Goal: Task Accomplishment & Management: Use online tool/utility

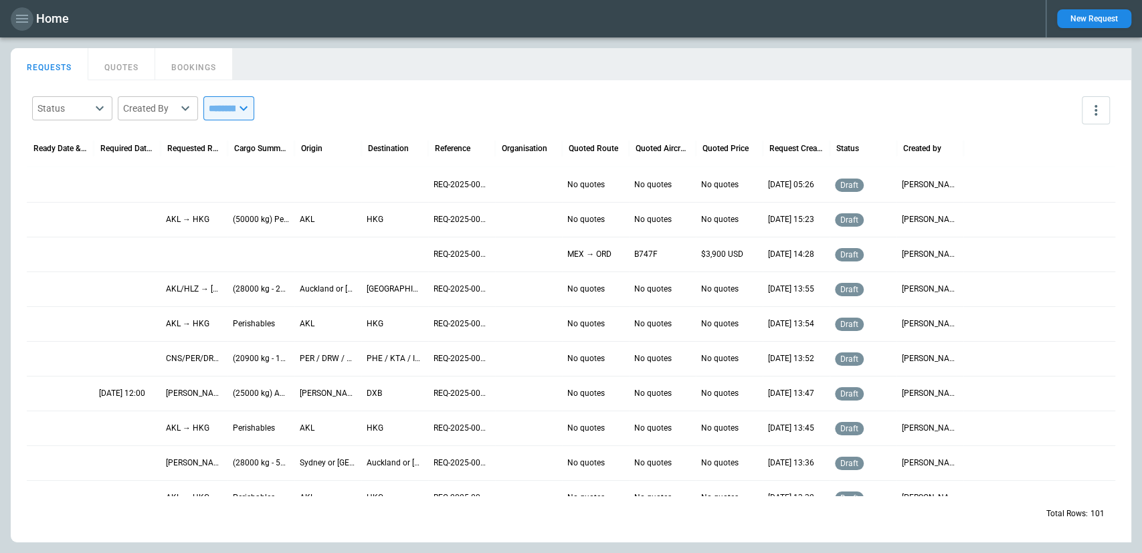
click at [17, 19] on icon "button" at bounding box center [22, 19] width 12 height 8
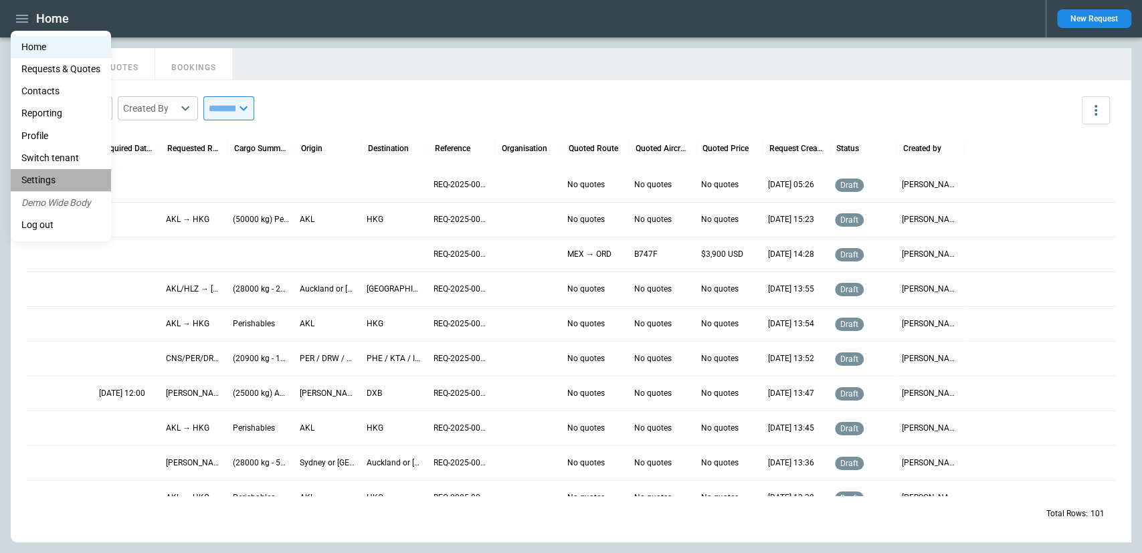
click at [47, 185] on li "Settings" at bounding box center [61, 180] width 100 height 22
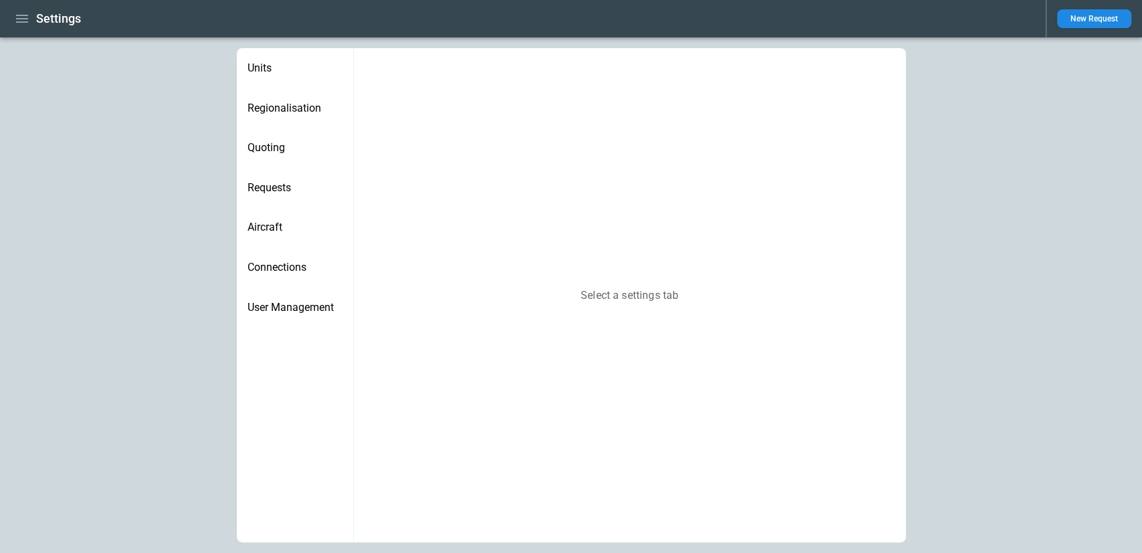
click at [250, 68] on span "Units" at bounding box center [295, 68] width 95 height 13
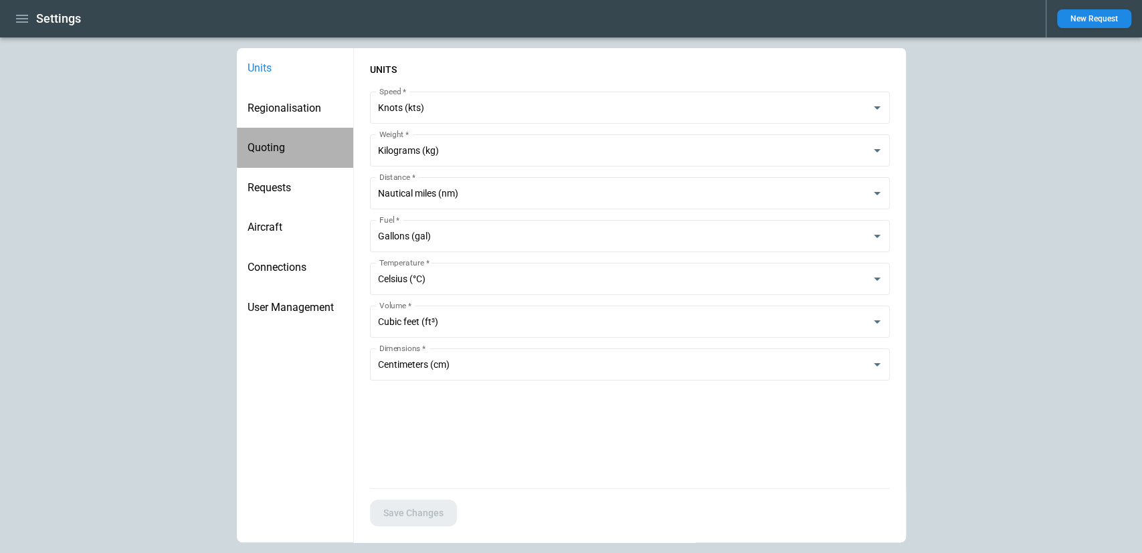
click at [260, 141] on span "Quoting" at bounding box center [295, 147] width 95 height 13
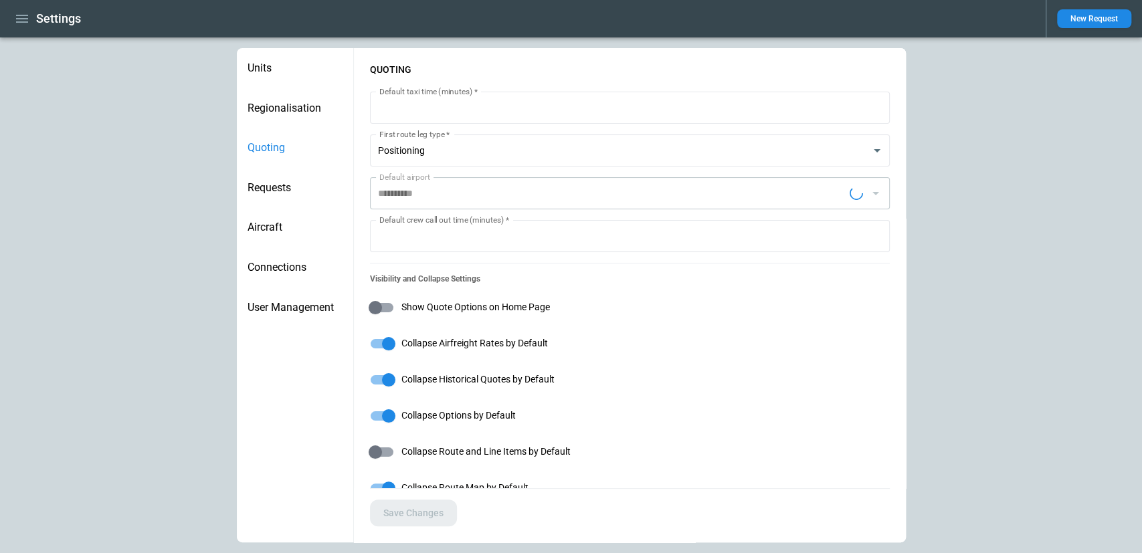
type input "**********"
click at [25, 17] on icon "button" at bounding box center [22, 19] width 16 height 16
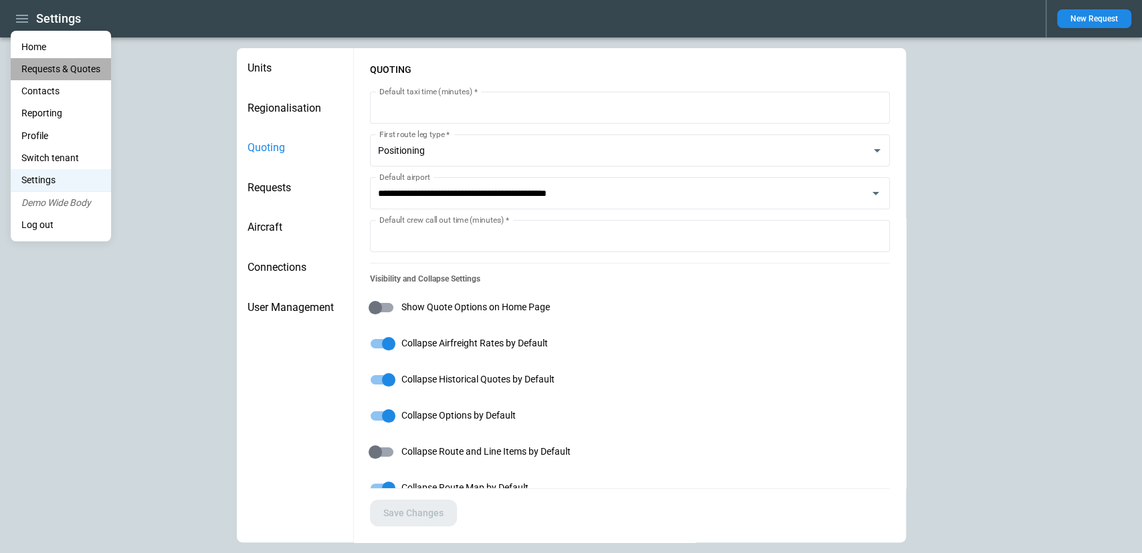
click at [56, 68] on Quotes "Requests & Quotes" at bounding box center [61, 69] width 100 height 22
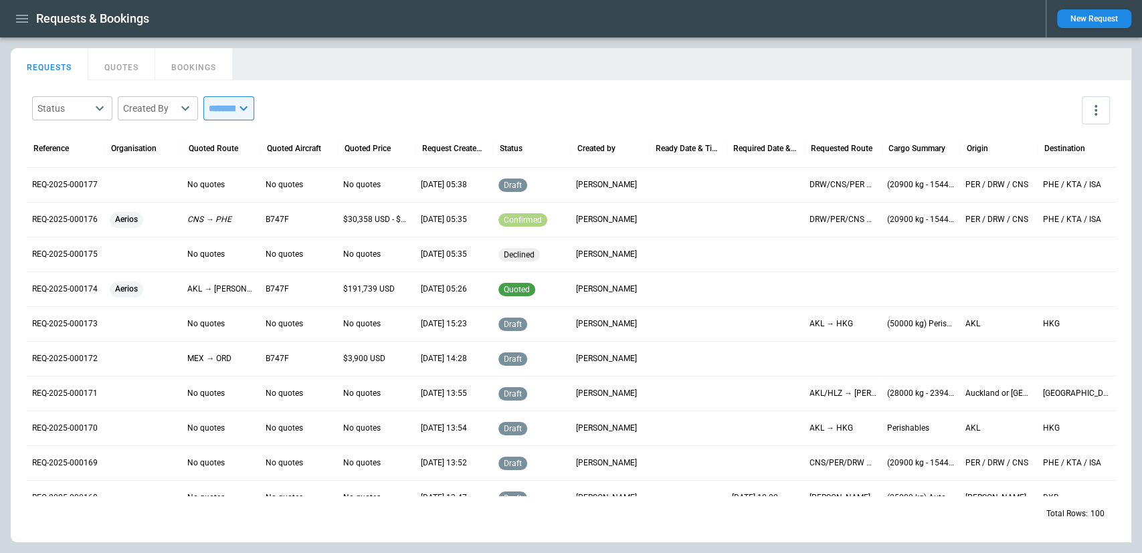
click at [130, 69] on button "QUOTES" at bounding box center [121, 64] width 67 height 32
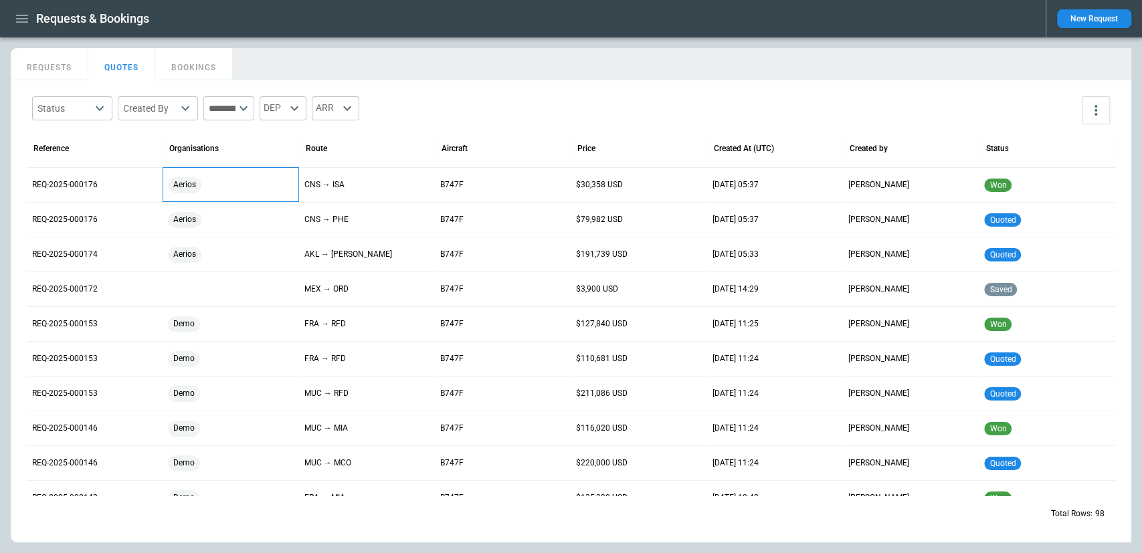
click at [240, 193] on div "Aerios" at bounding box center [230, 184] width 125 height 23
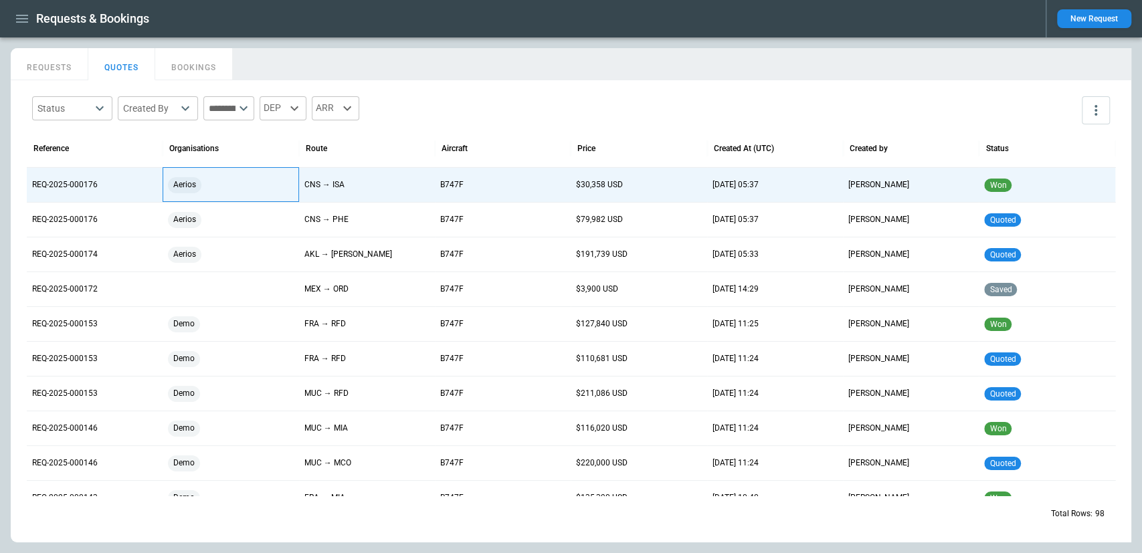
click at [262, 177] on div "Aerios" at bounding box center [230, 185] width 125 height 16
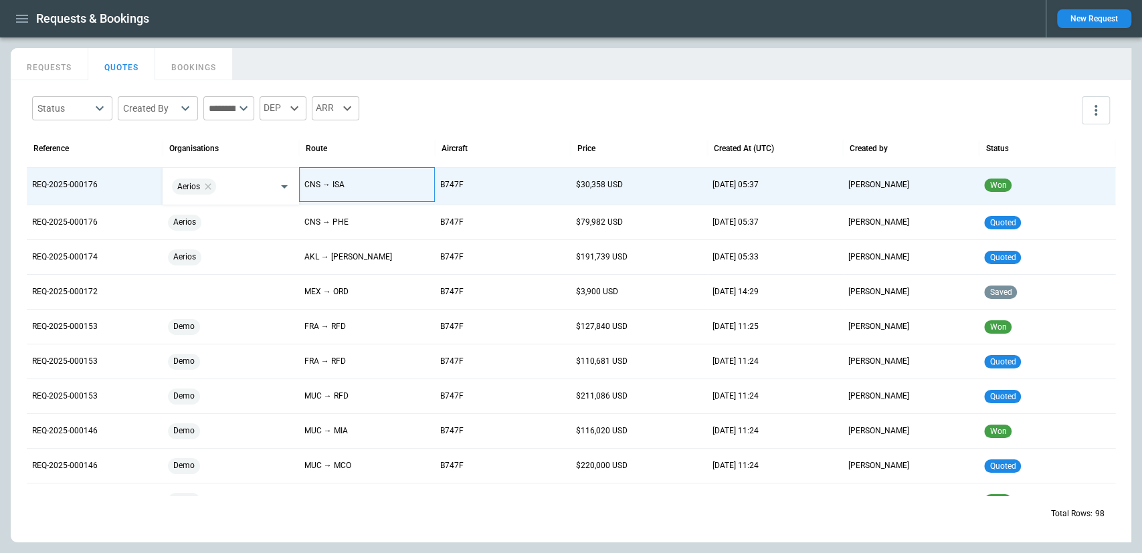
click at [353, 183] on p "CNS → ISA" at bounding box center [366, 184] width 125 height 11
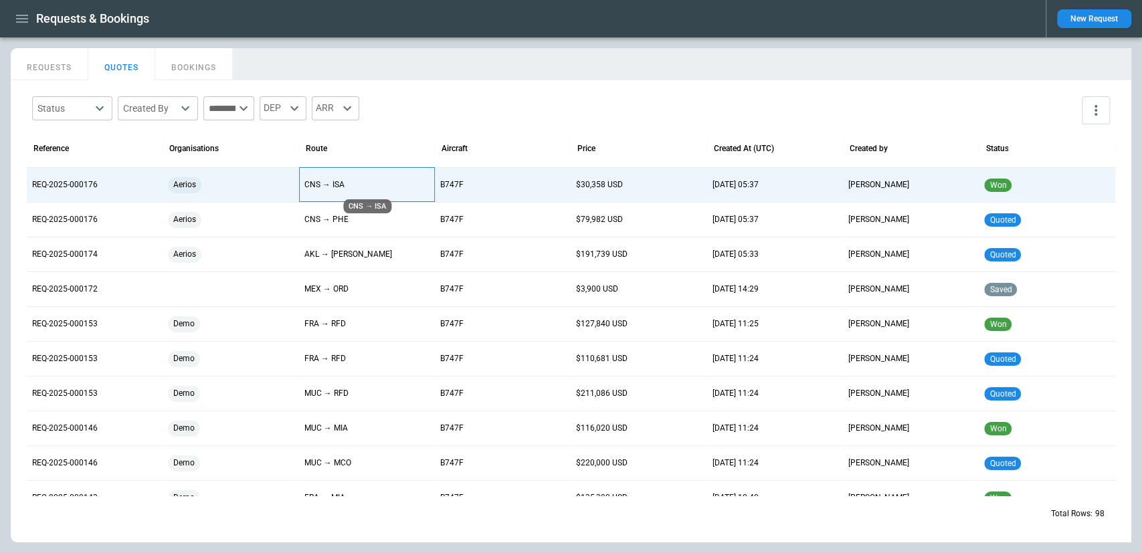
click at [353, 183] on p "CNS → ISA" at bounding box center [366, 184] width 125 height 11
click at [457, 144] on div "Aircraft" at bounding box center [455, 148] width 26 height 9
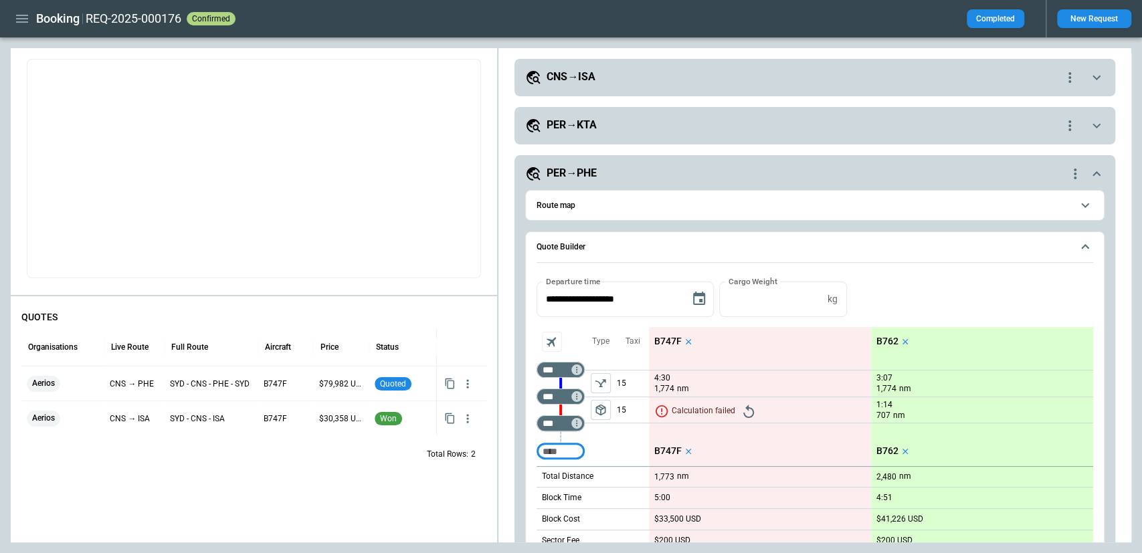
scroll to position [319, 0]
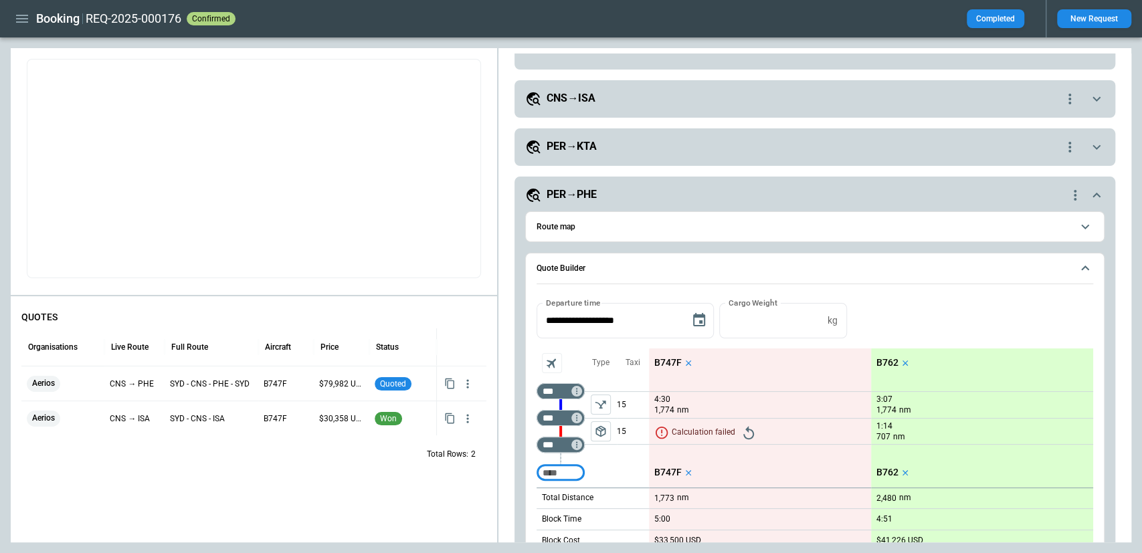
click at [744, 425] on icon "Retry" at bounding box center [749, 433] width 16 height 16
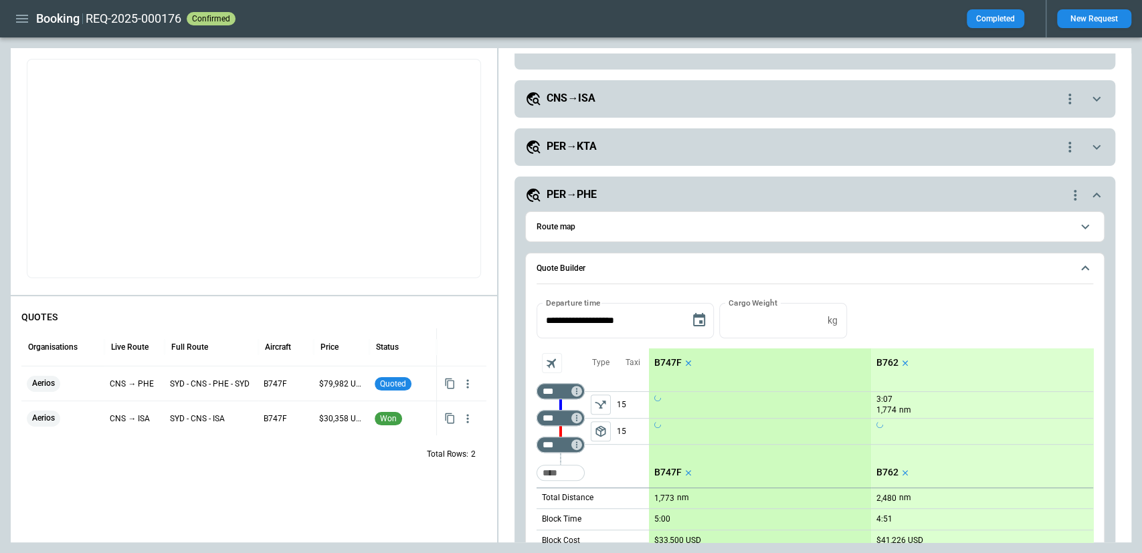
click at [716, 193] on div "PER→PHE" at bounding box center [795, 195] width 541 height 16
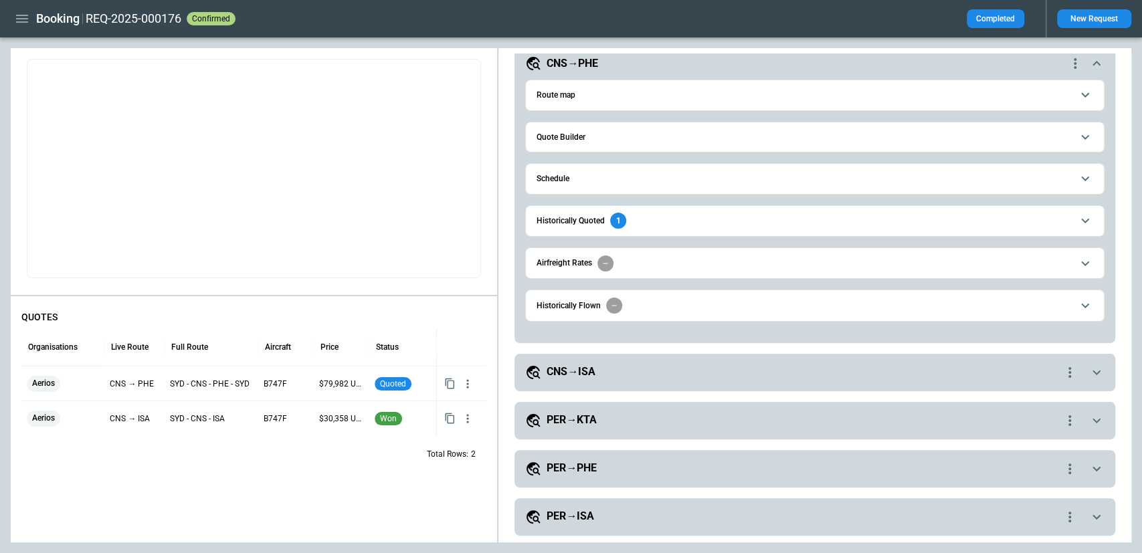
scroll to position [0, 0]
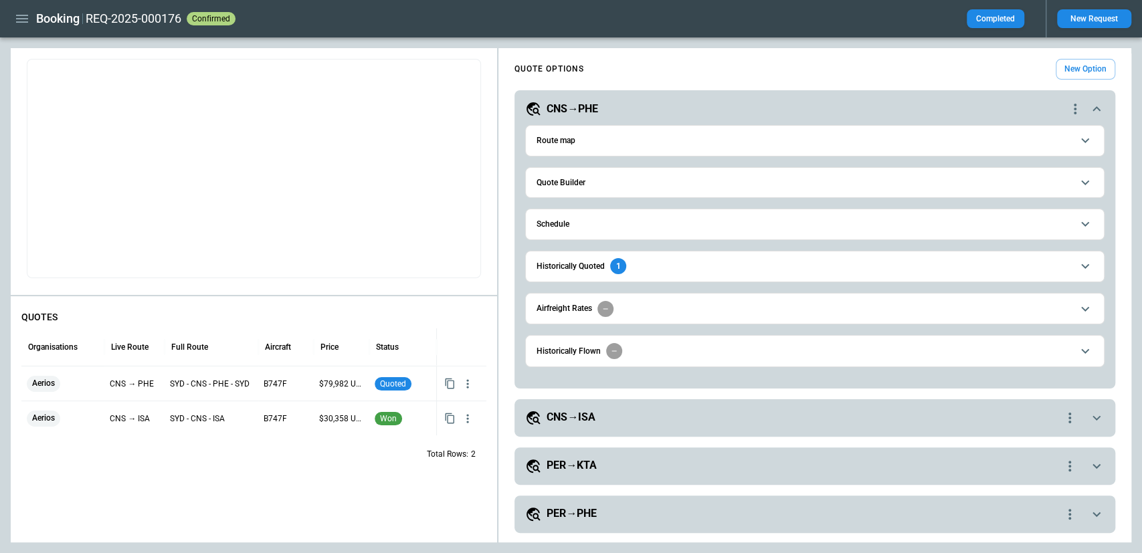
click at [731, 115] on div "CNS→PHE" at bounding box center [795, 109] width 541 height 16
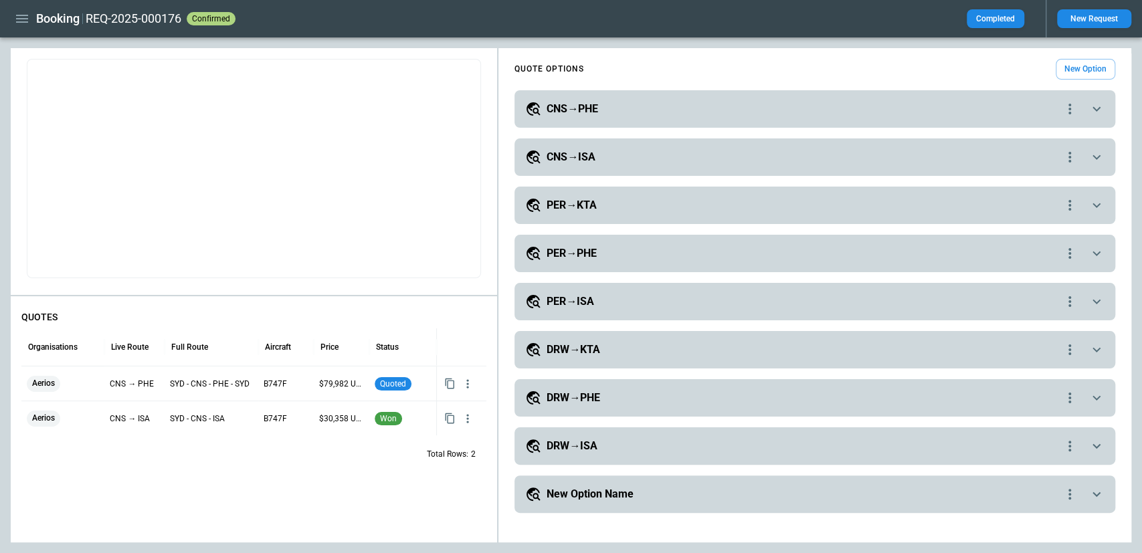
click at [25, 25] on icon "button" at bounding box center [22, 19] width 16 height 16
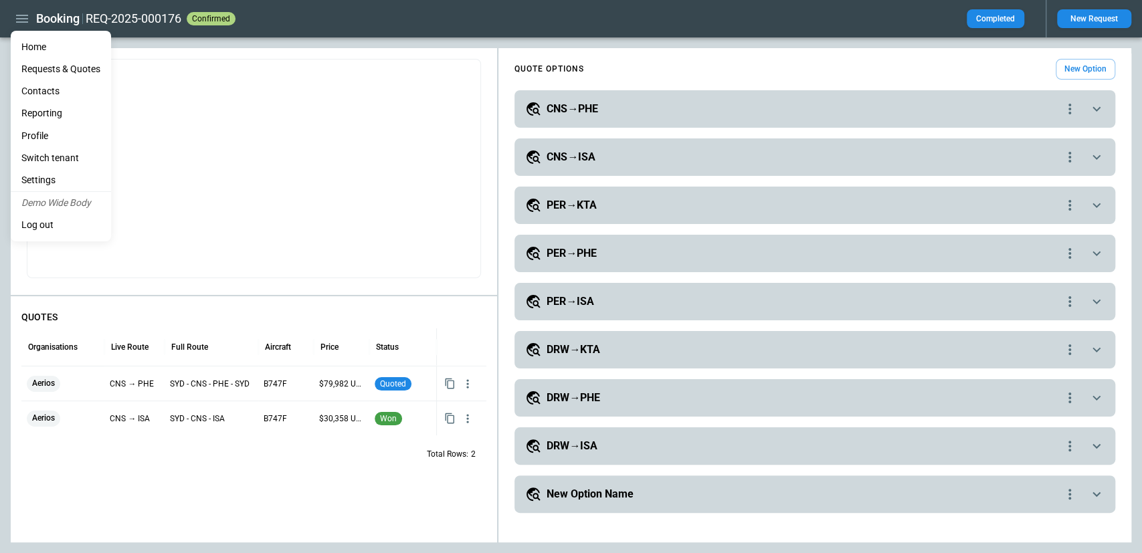
click at [56, 114] on li "Reporting" at bounding box center [61, 113] width 100 height 22
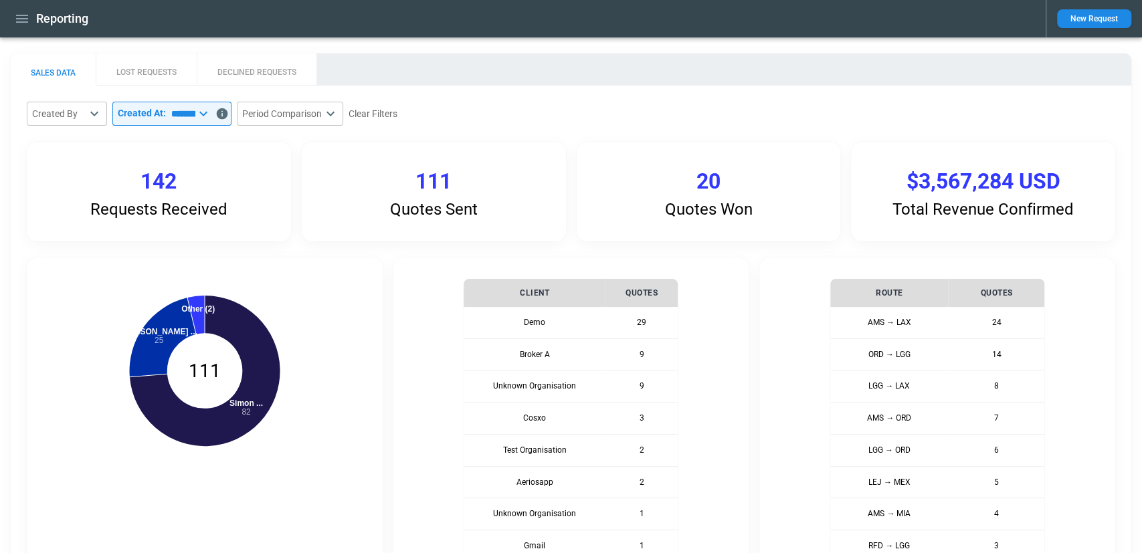
click at [165, 72] on button "LOST REQUESTS" at bounding box center [146, 70] width 101 height 32
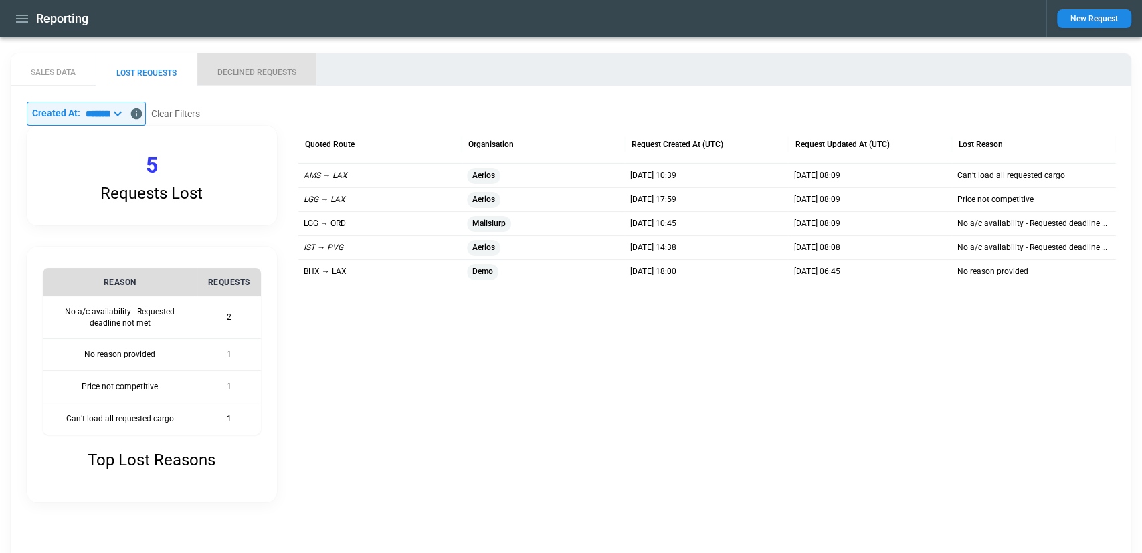
click at [245, 76] on button "DECLINED REQUESTS" at bounding box center [257, 70] width 120 height 32
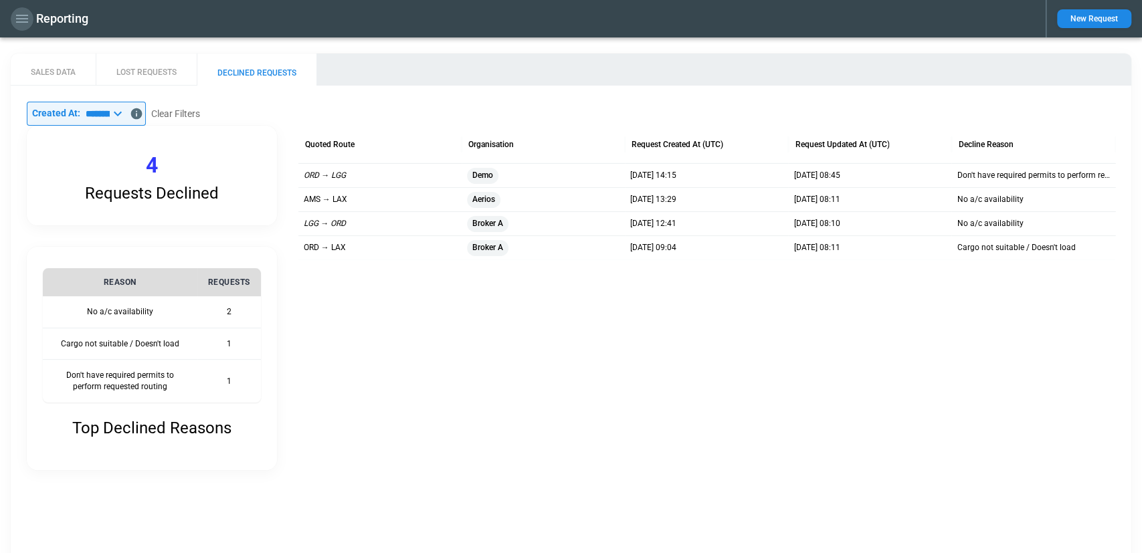
click at [23, 23] on icon "button" at bounding box center [22, 19] width 16 height 16
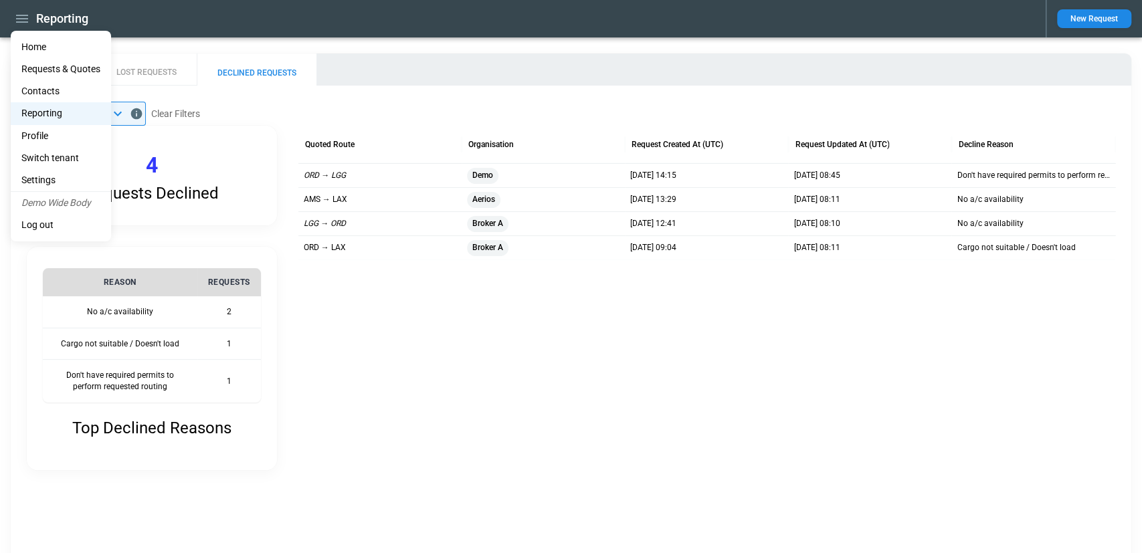
click at [43, 64] on Quotes "Requests & Quotes" at bounding box center [61, 69] width 100 height 22
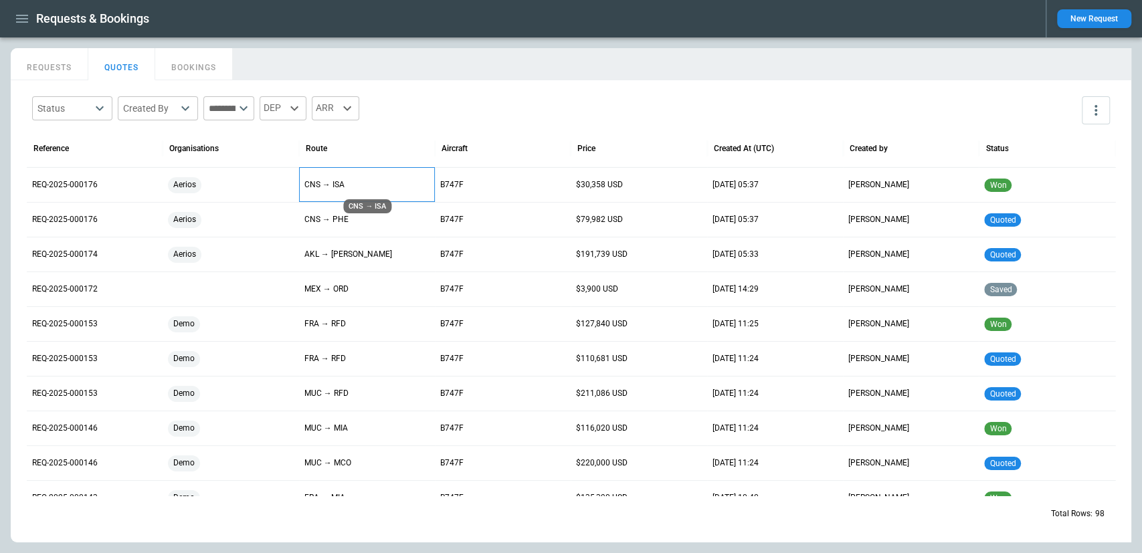
click at [397, 189] on p "CNS → ISA" at bounding box center [366, 184] width 125 height 11
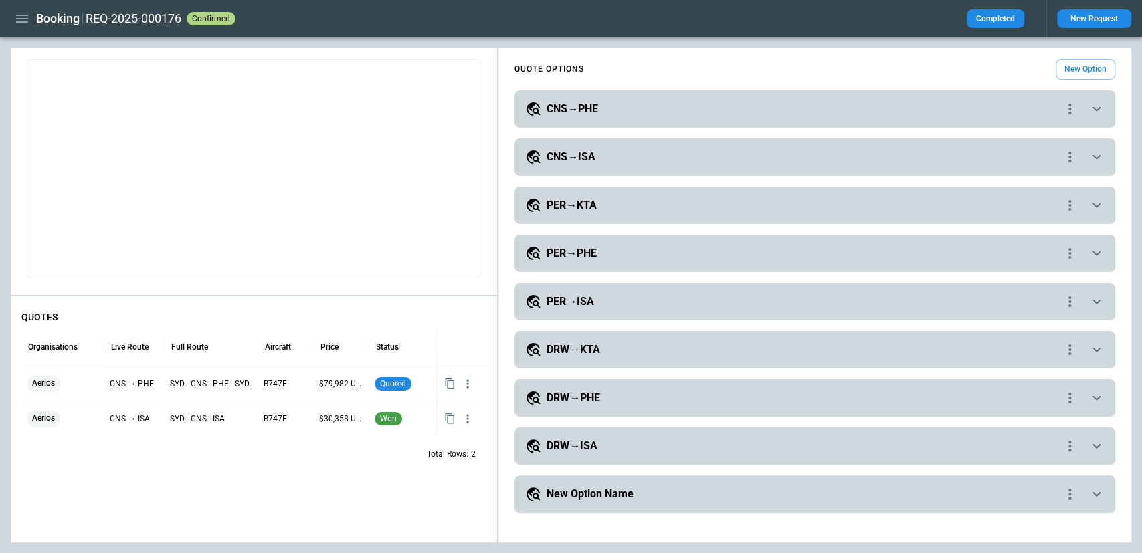
click at [1018, 102] on div "CNS→PHE" at bounding box center [793, 109] width 536 height 16
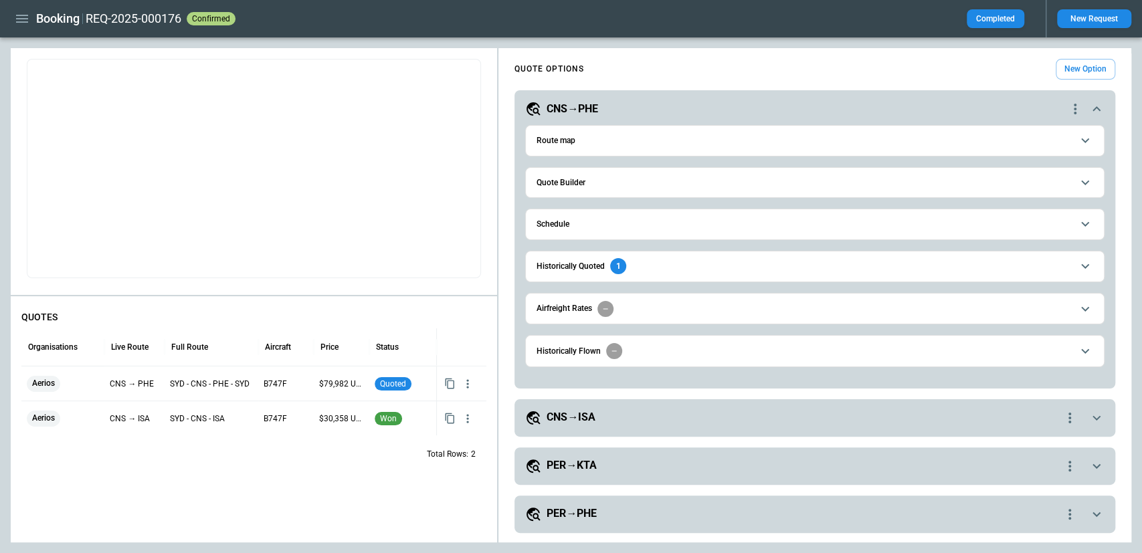
click at [592, 189] on button "Quote Builder" at bounding box center [815, 183] width 556 height 30
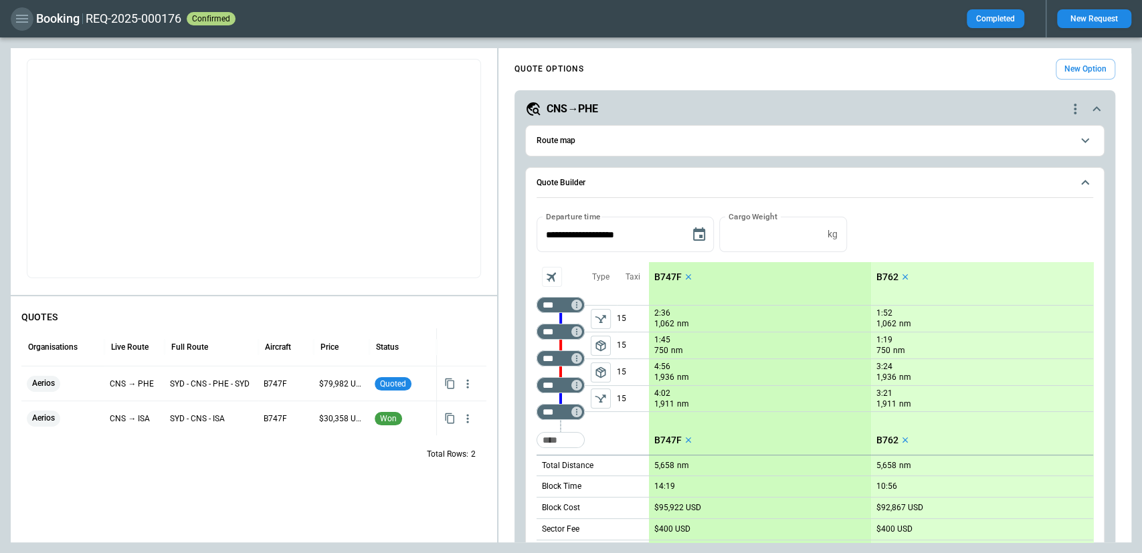
click at [28, 25] on icon "button" at bounding box center [22, 19] width 16 height 16
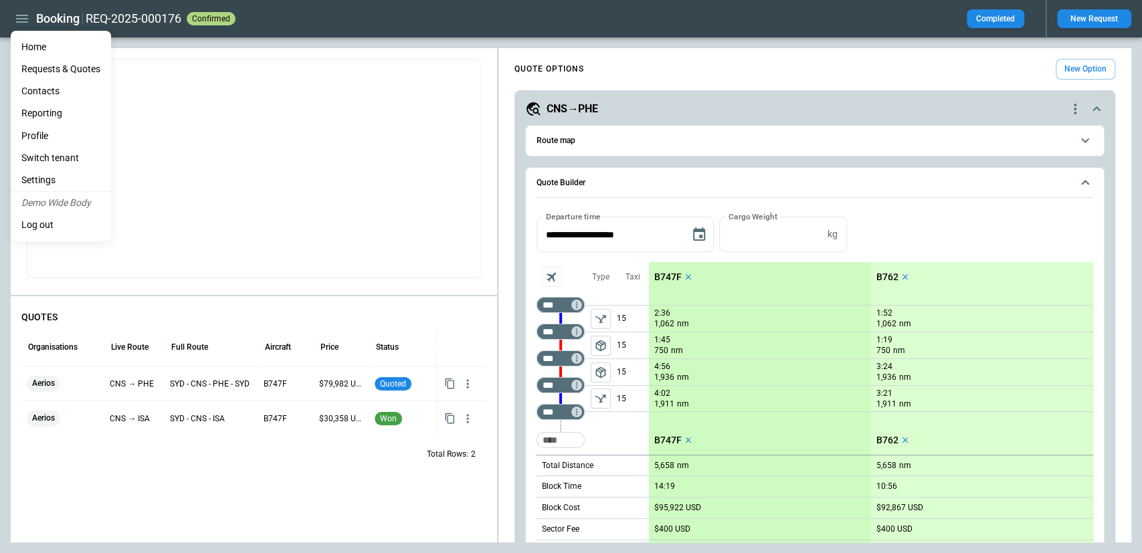
click at [80, 71] on Quotes "Requests & Quotes" at bounding box center [61, 69] width 100 height 22
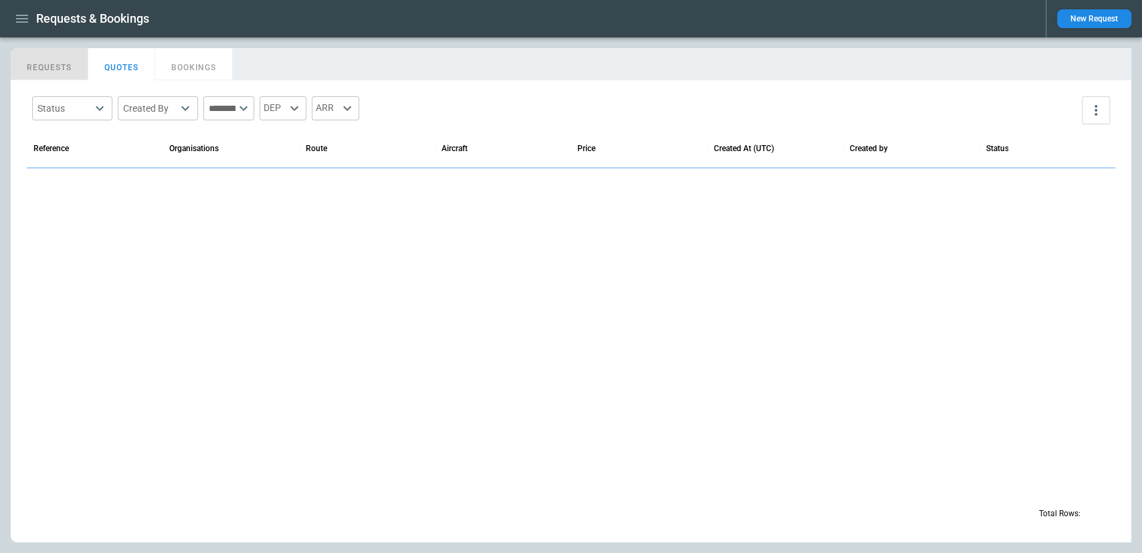
click at [56, 60] on button "REQUESTS" at bounding box center [50, 64] width 78 height 32
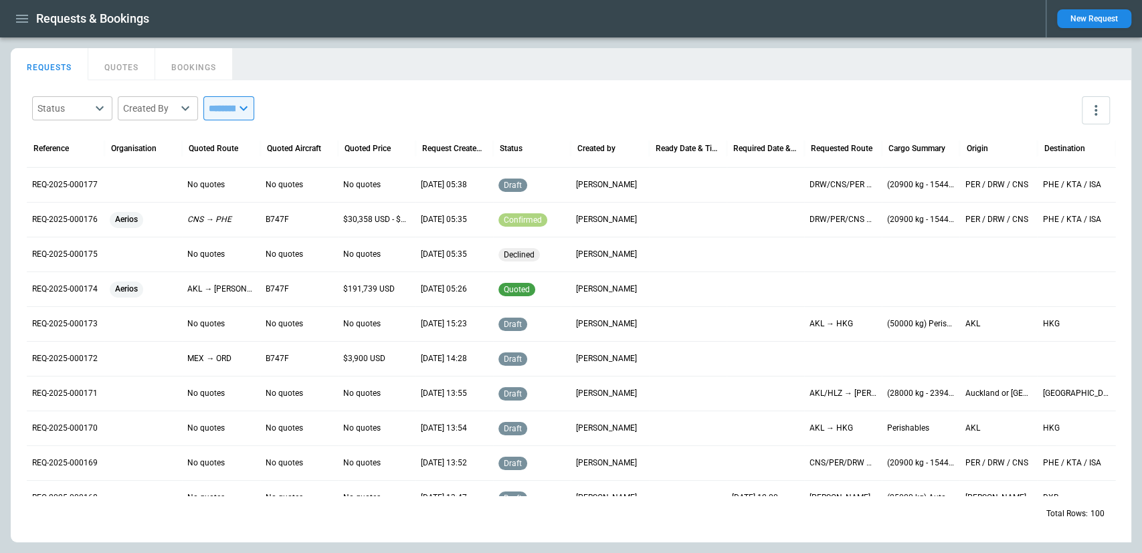
click at [340, 358] on div "$3,900 USD" at bounding box center [377, 358] width 78 height 35
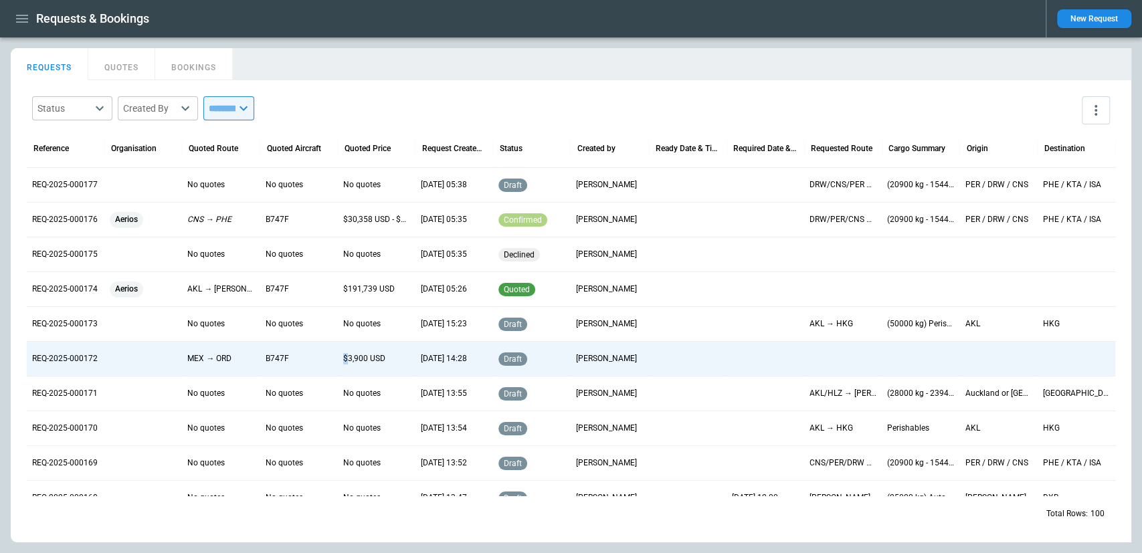
click at [340, 358] on div "$3,900 USD" at bounding box center [377, 358] width 78 height 35
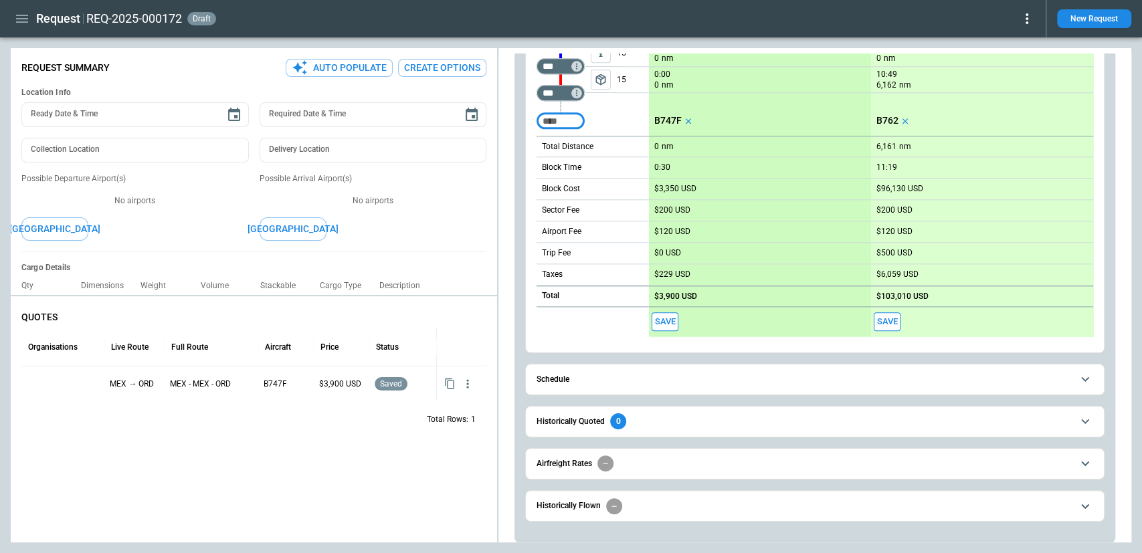
scroll to position [959, 0]
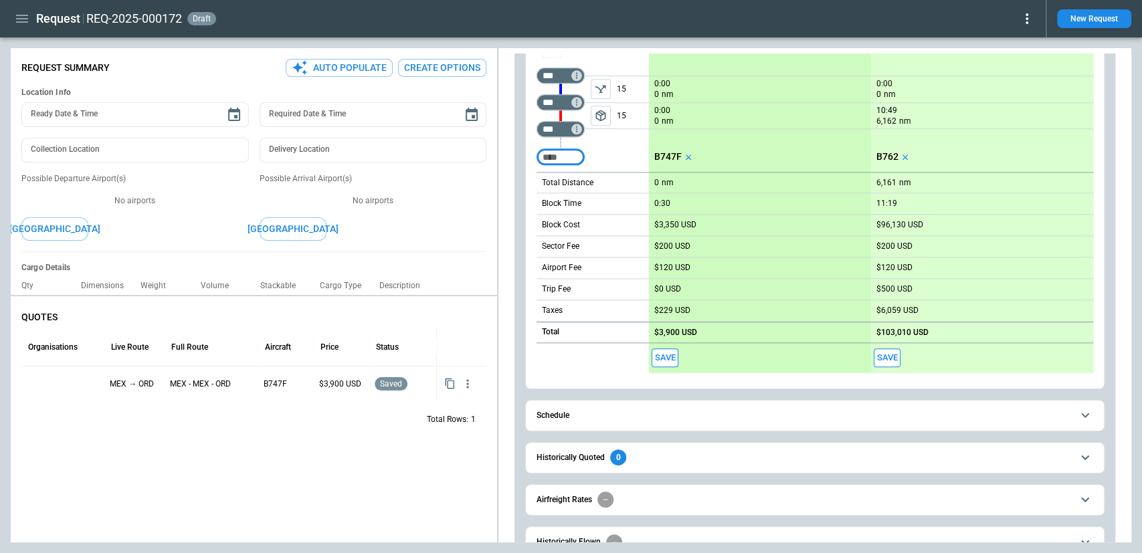
click at [657, 349] on button "Save" at bounding box center [665, 358] width 27 height 19
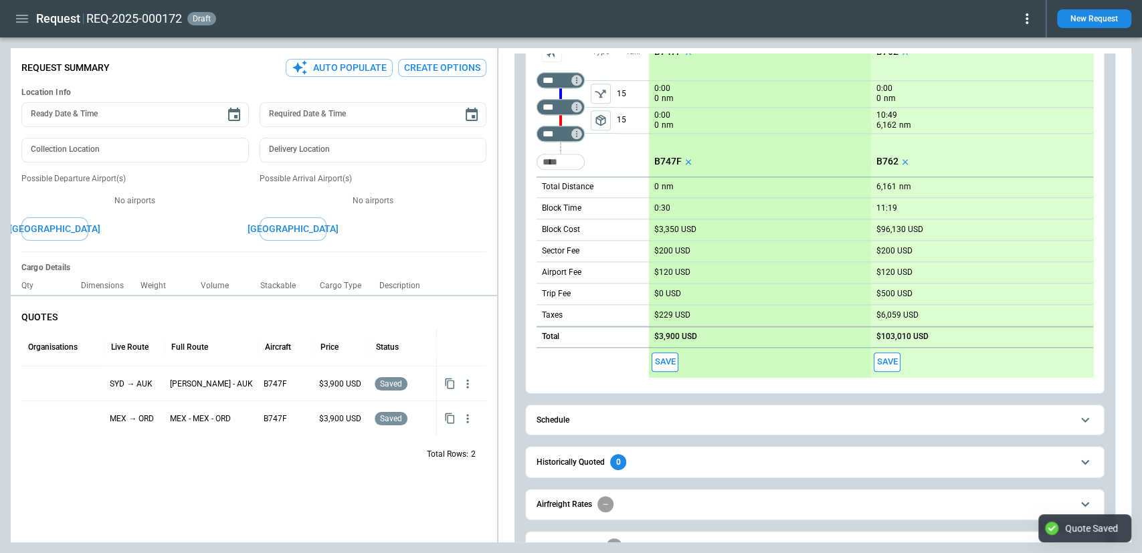
type textarea "*"
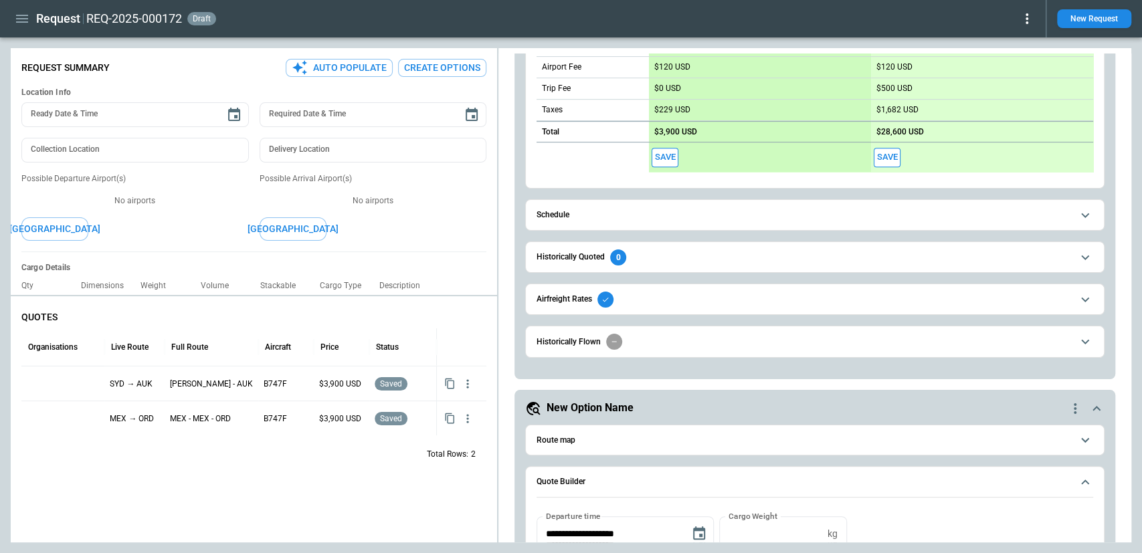
scroll to position [366, 0]
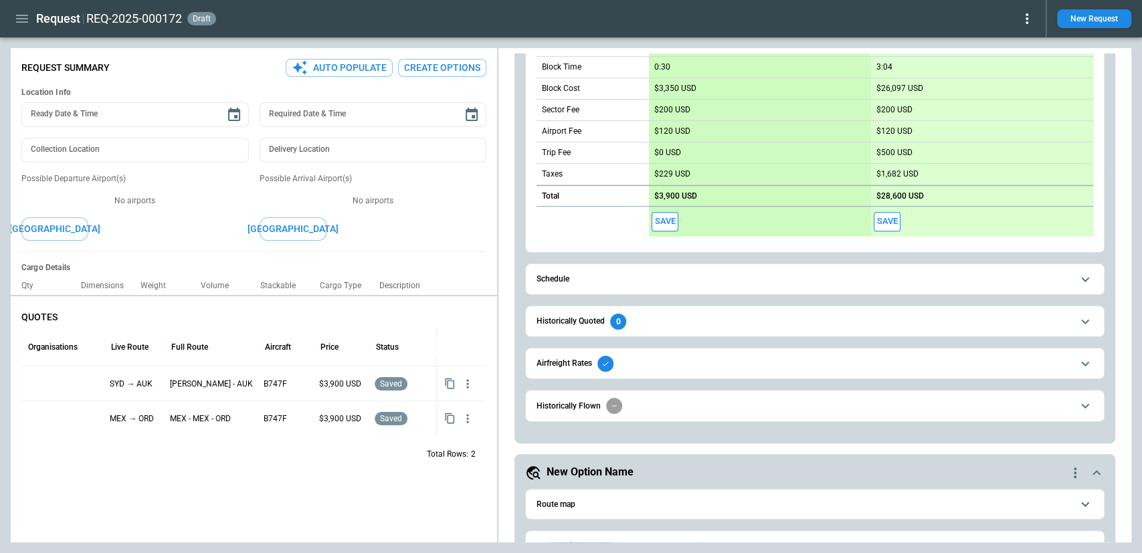
click at [1096, 472] on icon "scrollable content" at bounding box center [1096, 473] width 16 height 16
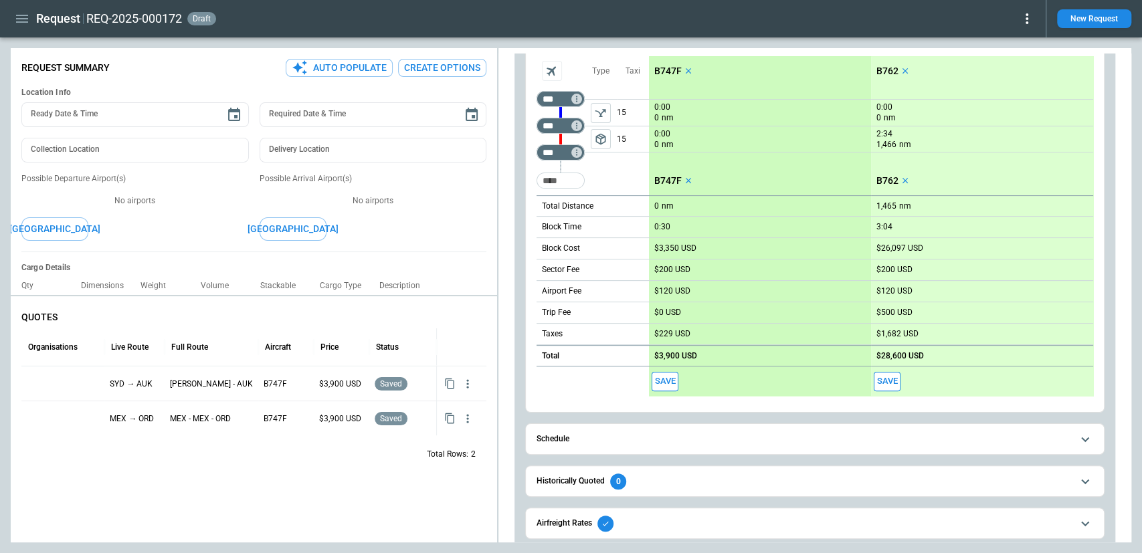
scroll to position [0, 0]
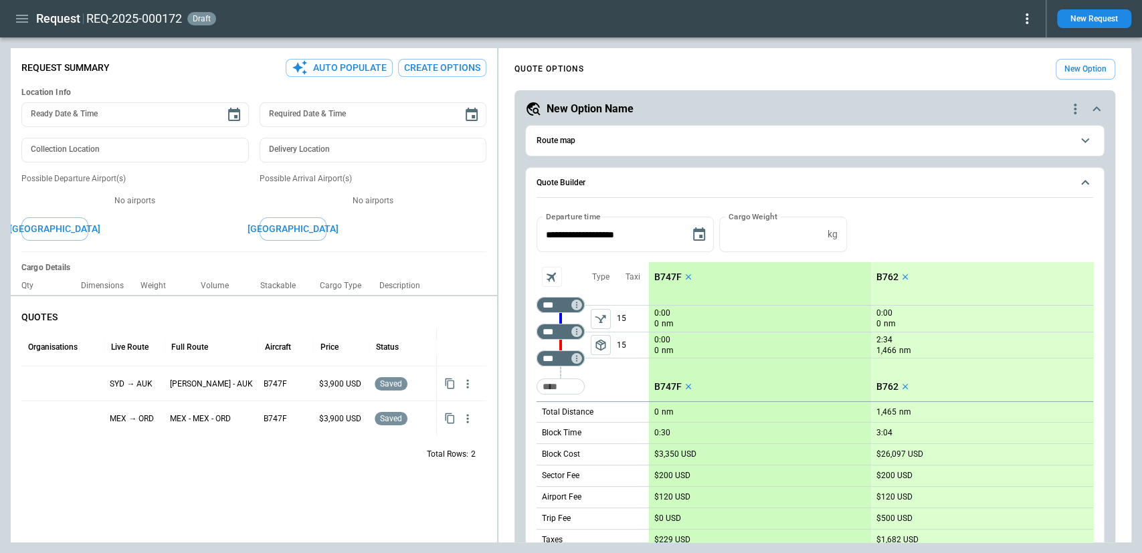
click at [1107, 112] on div "**********" at bounding box center [814, 449] width 600 height 719
click at [1097, 106] on icon "scrollable content" at bounding box center [1096, 109] width 16 height 16
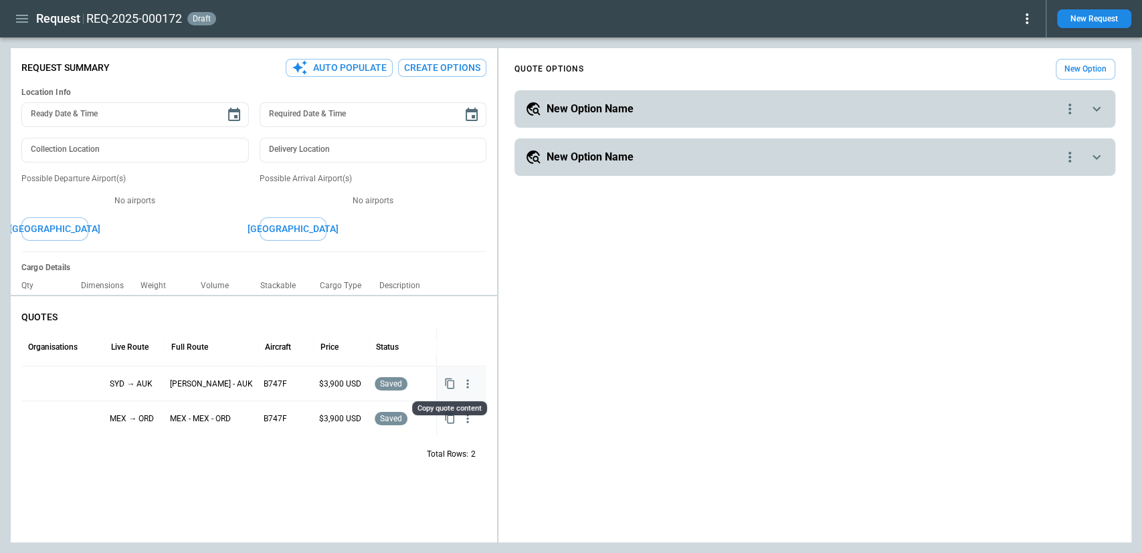
click at [447, 383] on icon "Copy quote content" at bounding box center [449, 384] width 9 height 11
